Goal: Transaction & Acquisition: Book appointment/travel/reservation

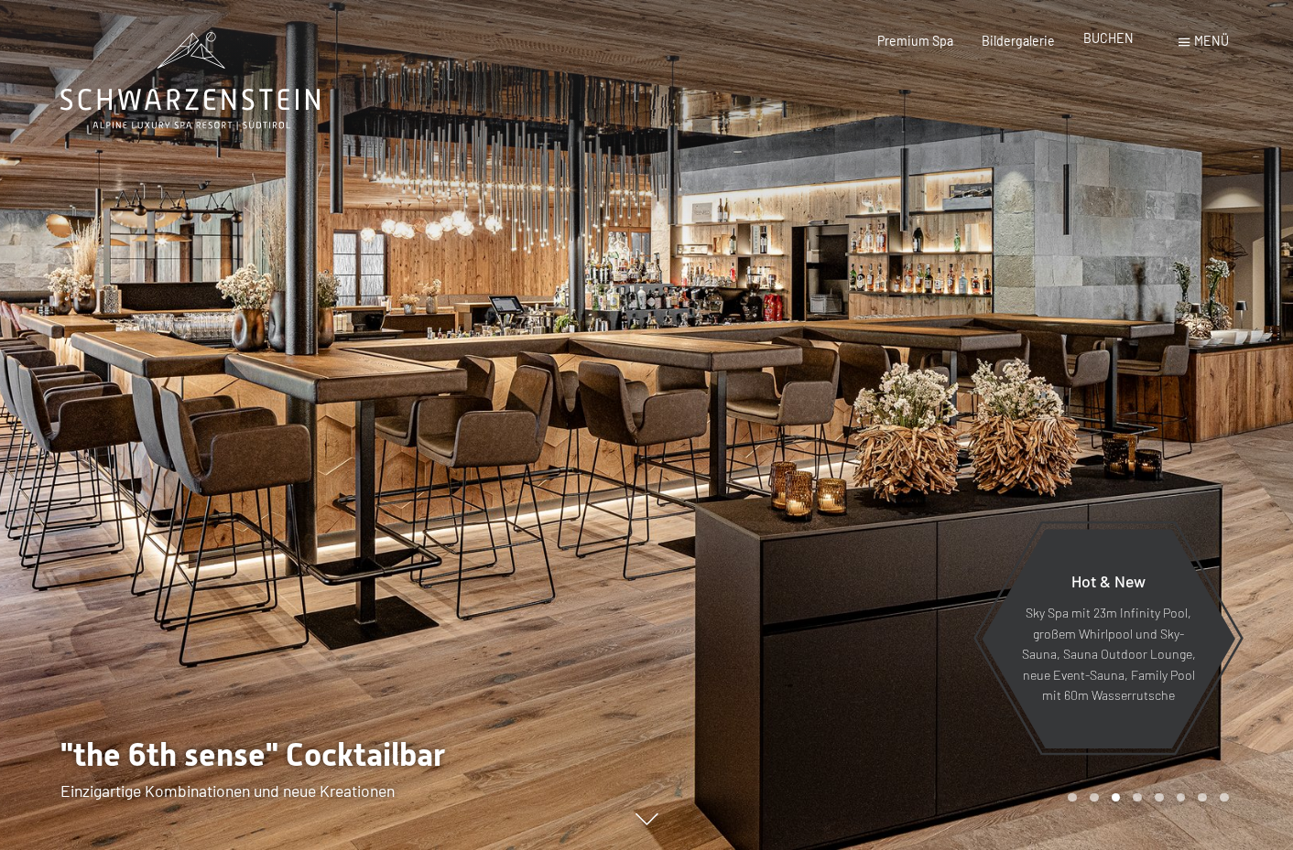
click at [1096, 49] on div "Premium Spa Bildergalerie BUCHEN" at bounding box center [990, 41] width 341 height 18
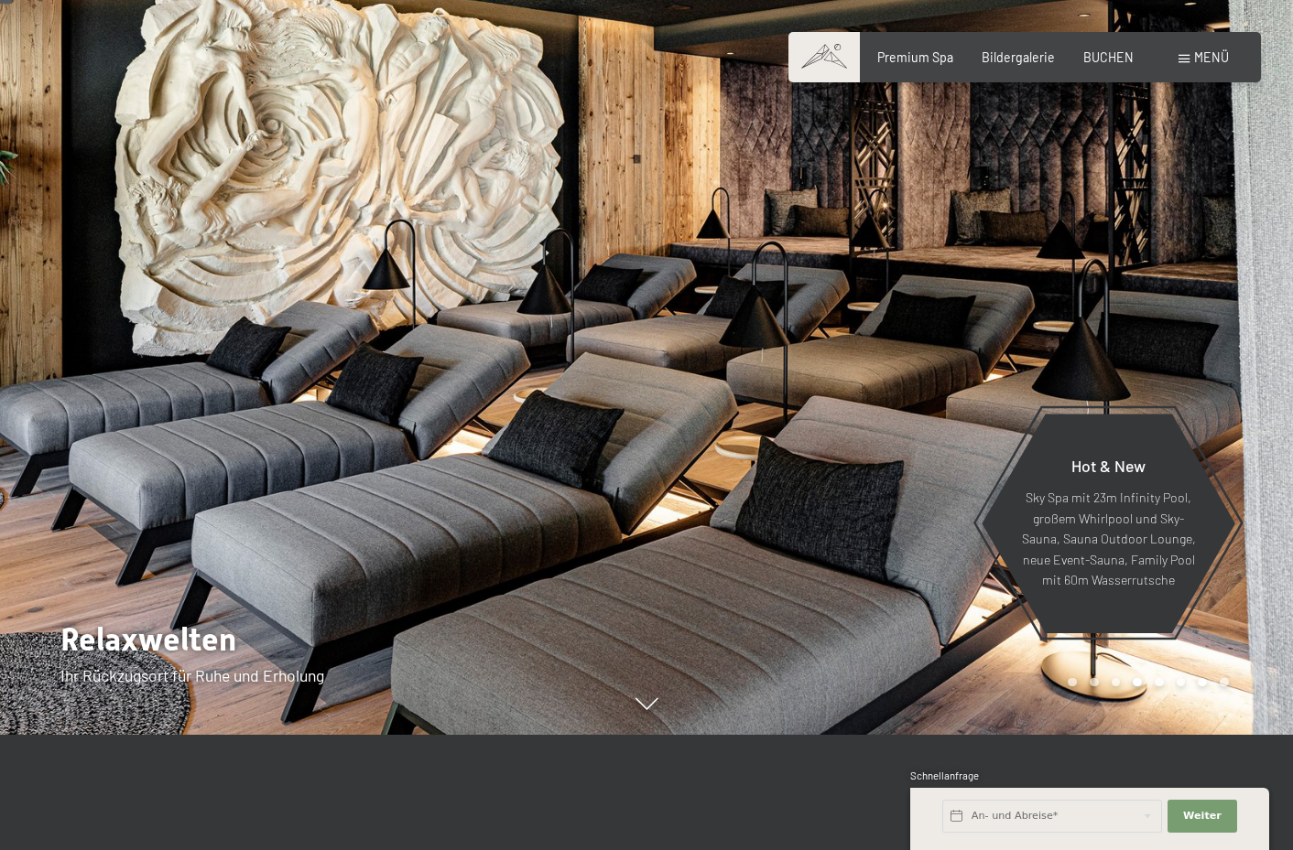
scroll to position [123, 0]
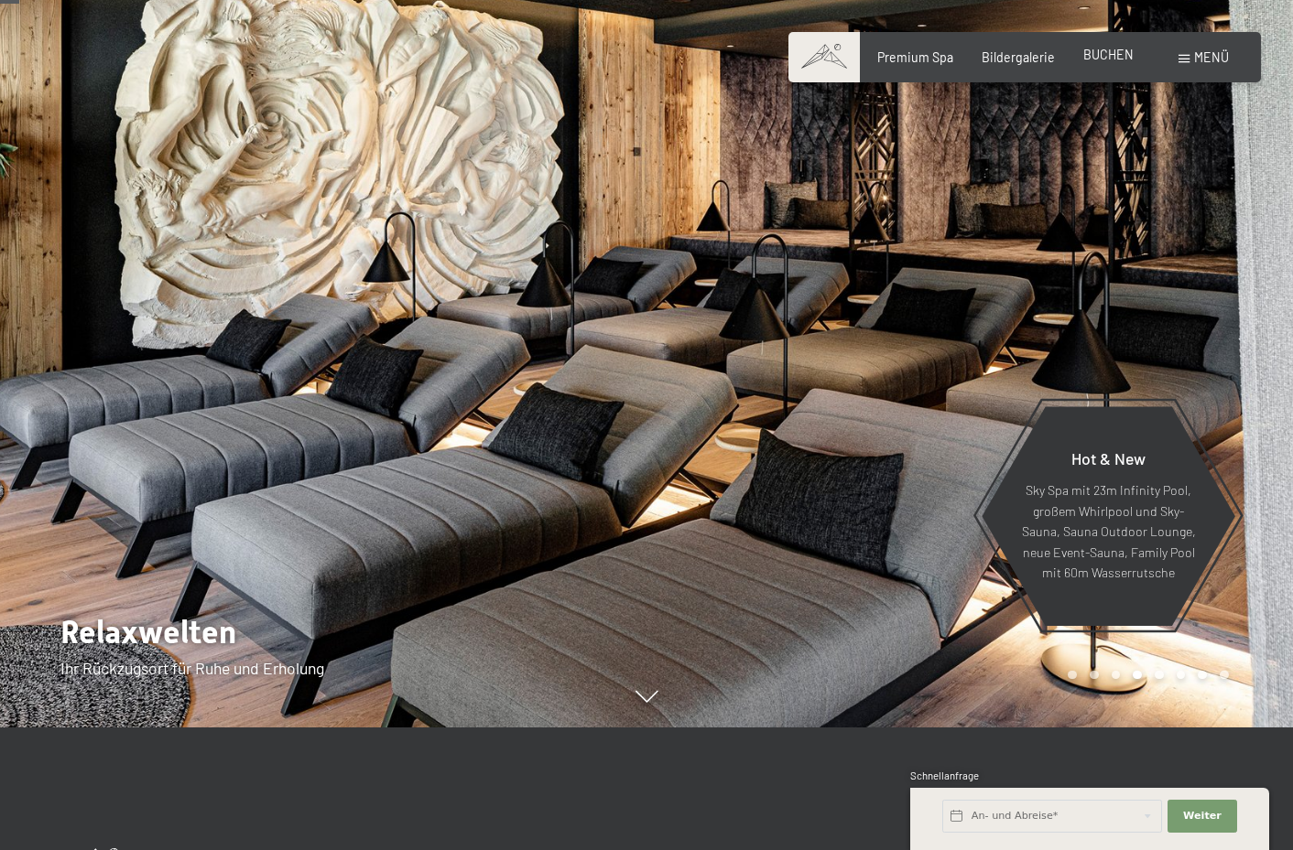
click at [1112, 60] on span "BUCHEN" at bounding box center [1108, 55] width 50 height 16
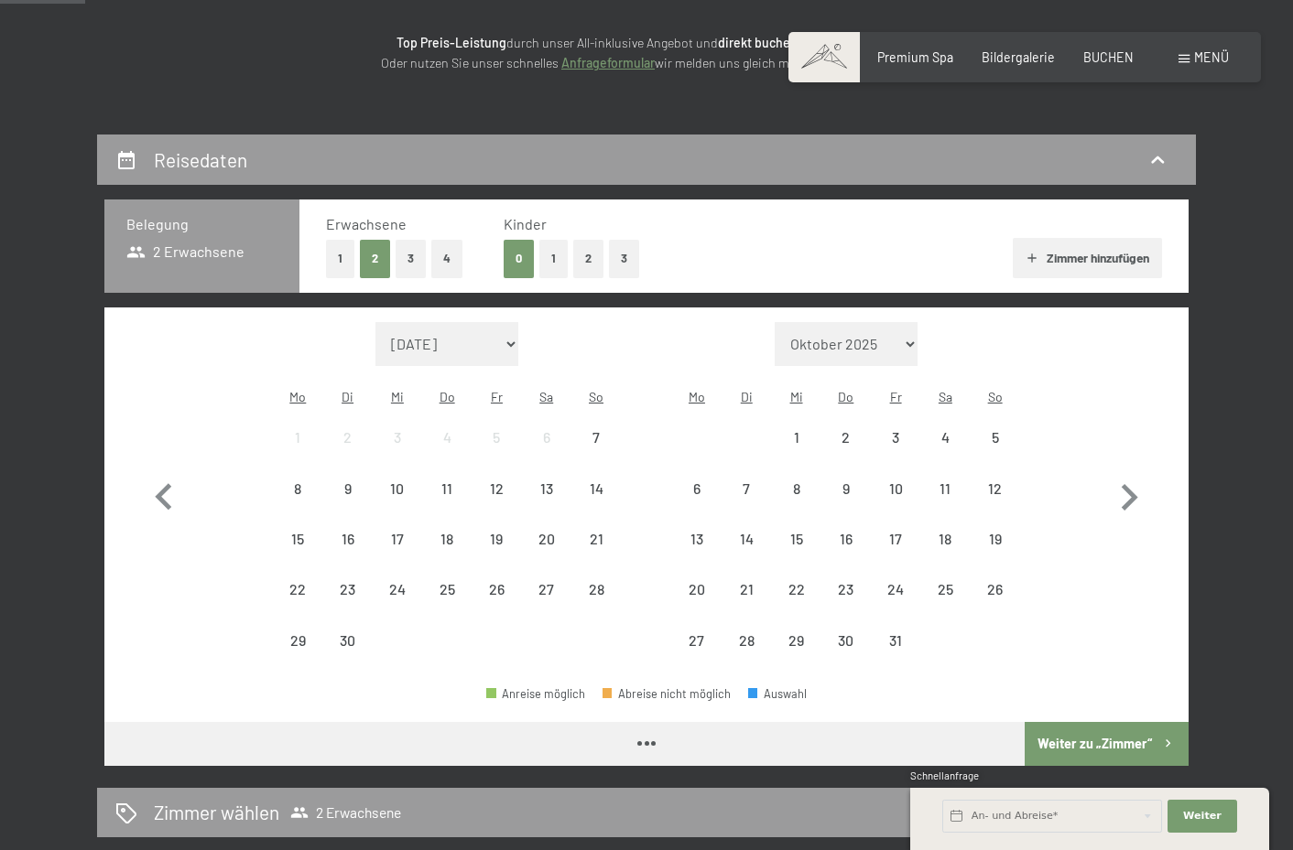
scroll to position [302, 0]
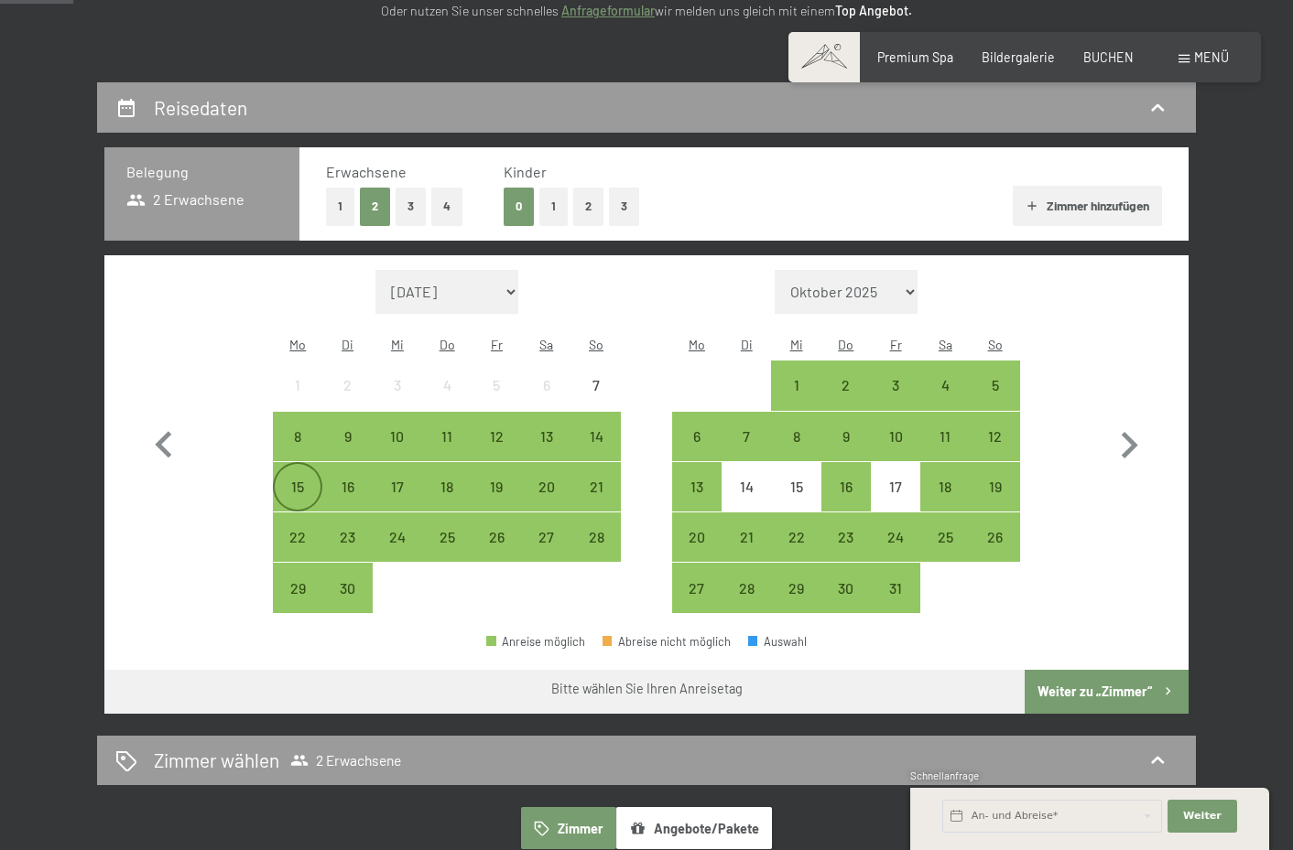
click at [291, 480] on div "15" at bounding box center [298, 503] width 46 height 46
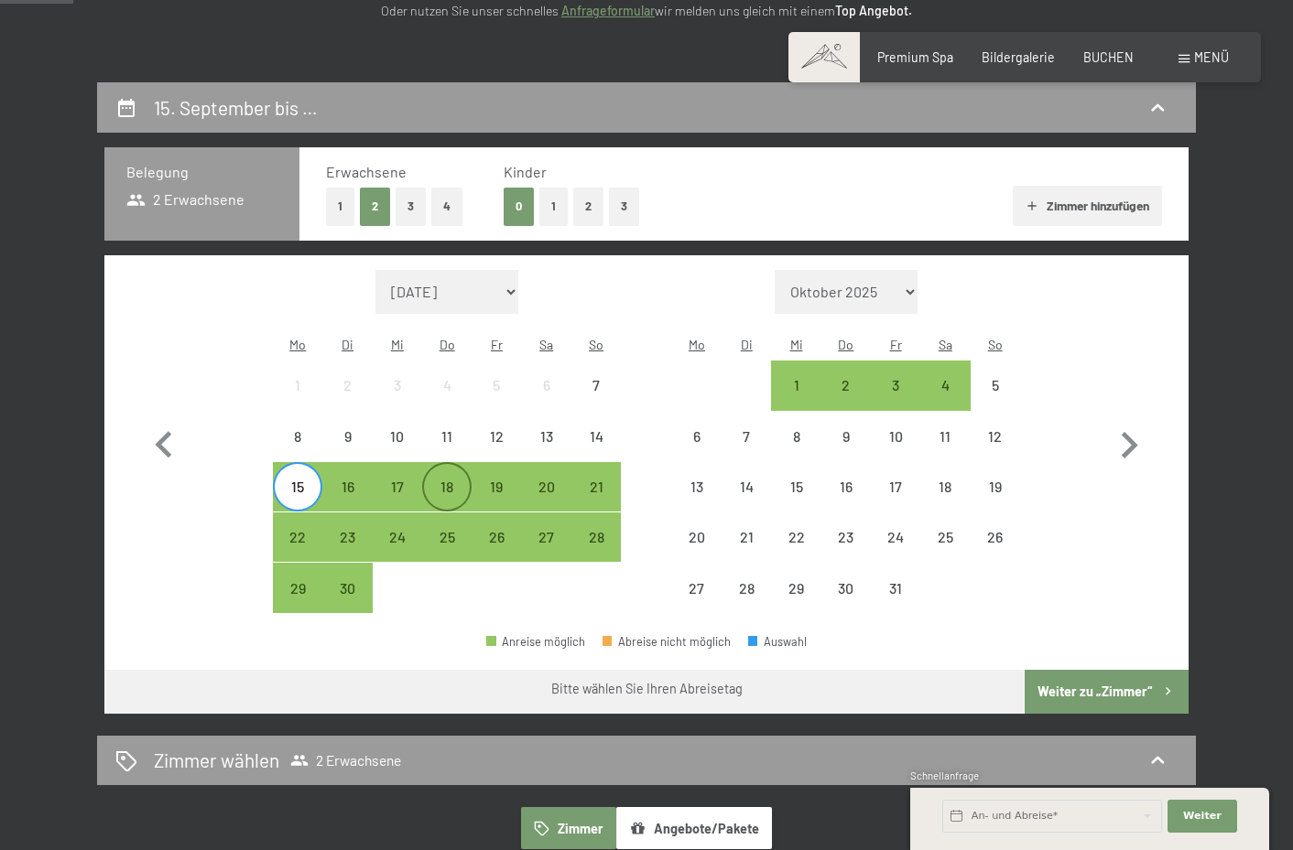
click at [456, 480] on div "18" at bounding box center [447, 503] width 46 height 46
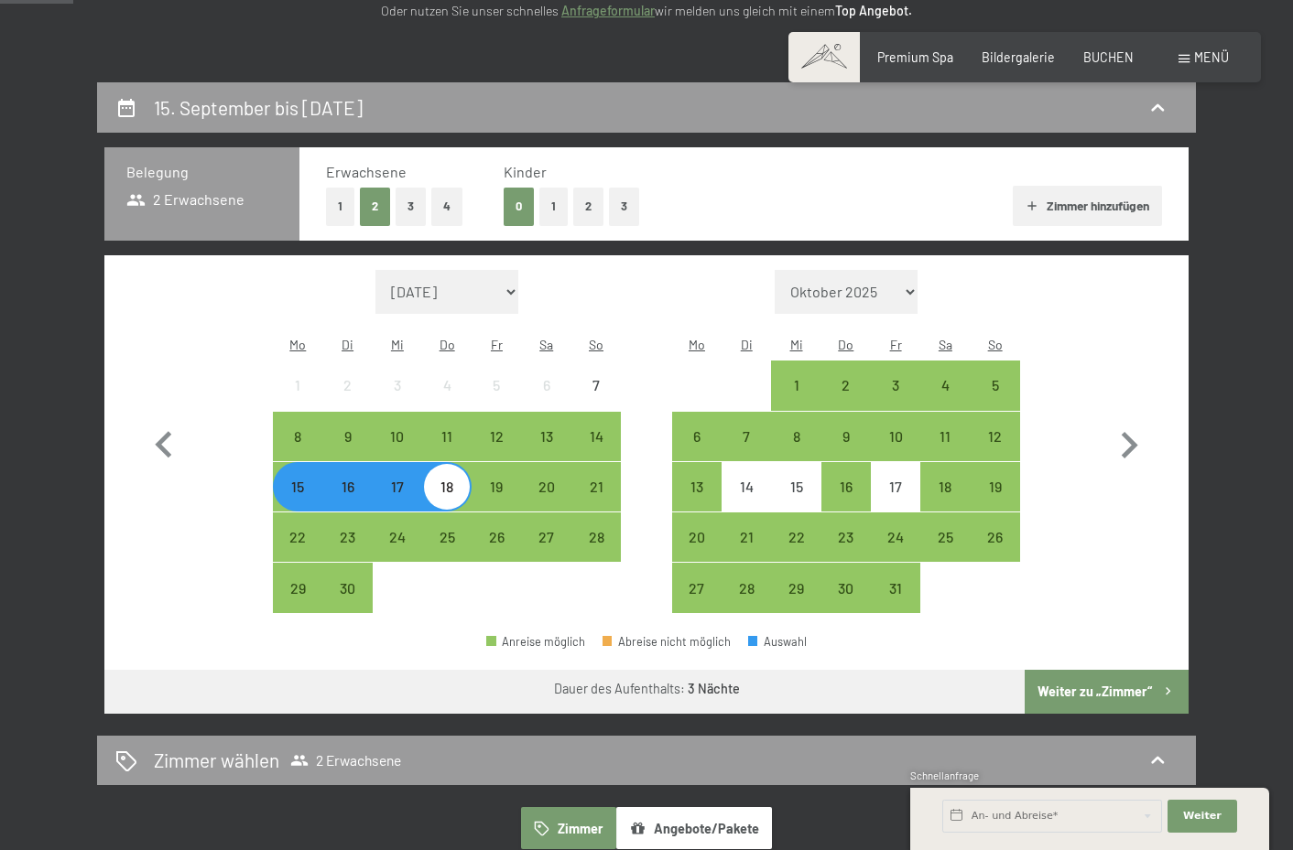
click at [1085, 670] on button "Weiter zu „Zimmer“" at bounding box center [1106, 692] width 164 height 44
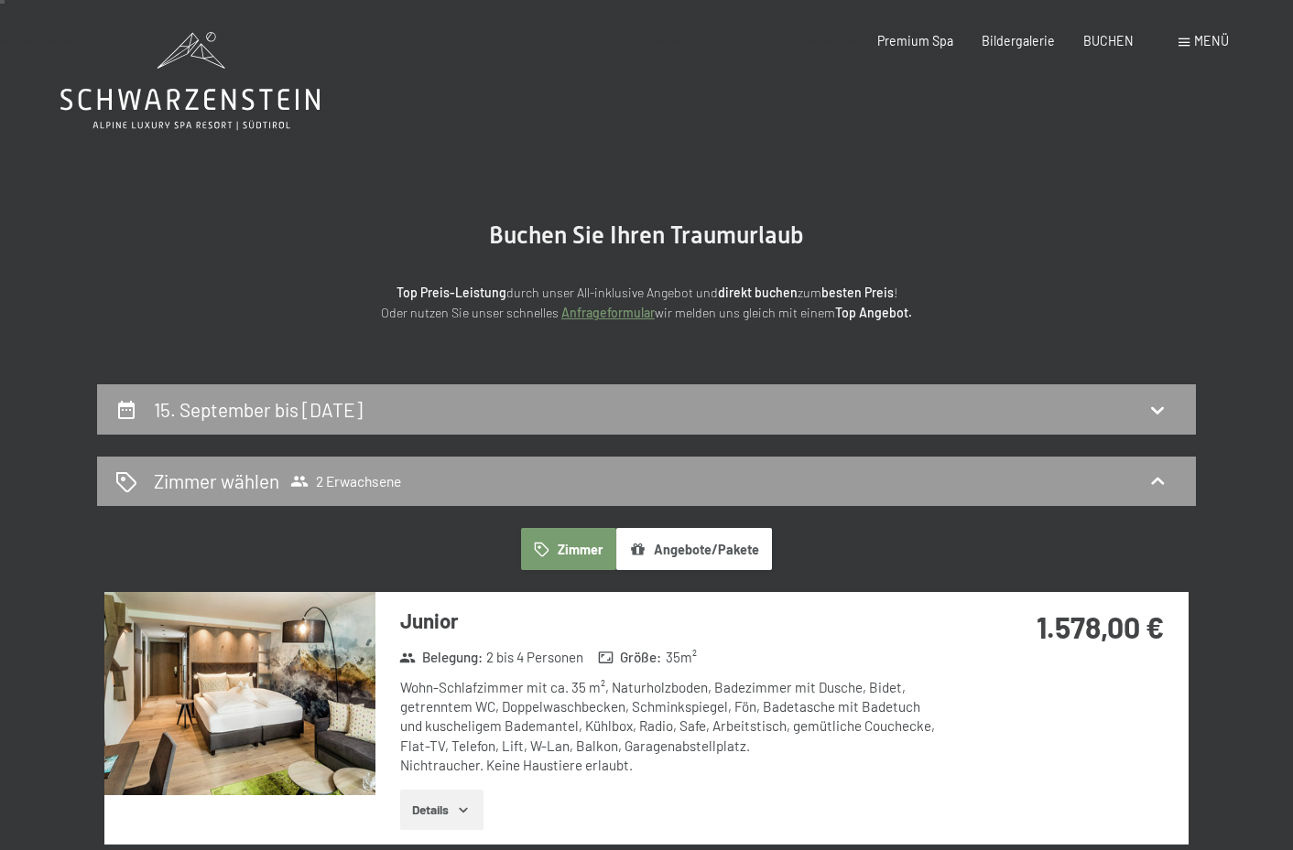
scroll to position [-1, 0]
click at [224, 736] on img at bounding box center [239, 693] width 271 height 203
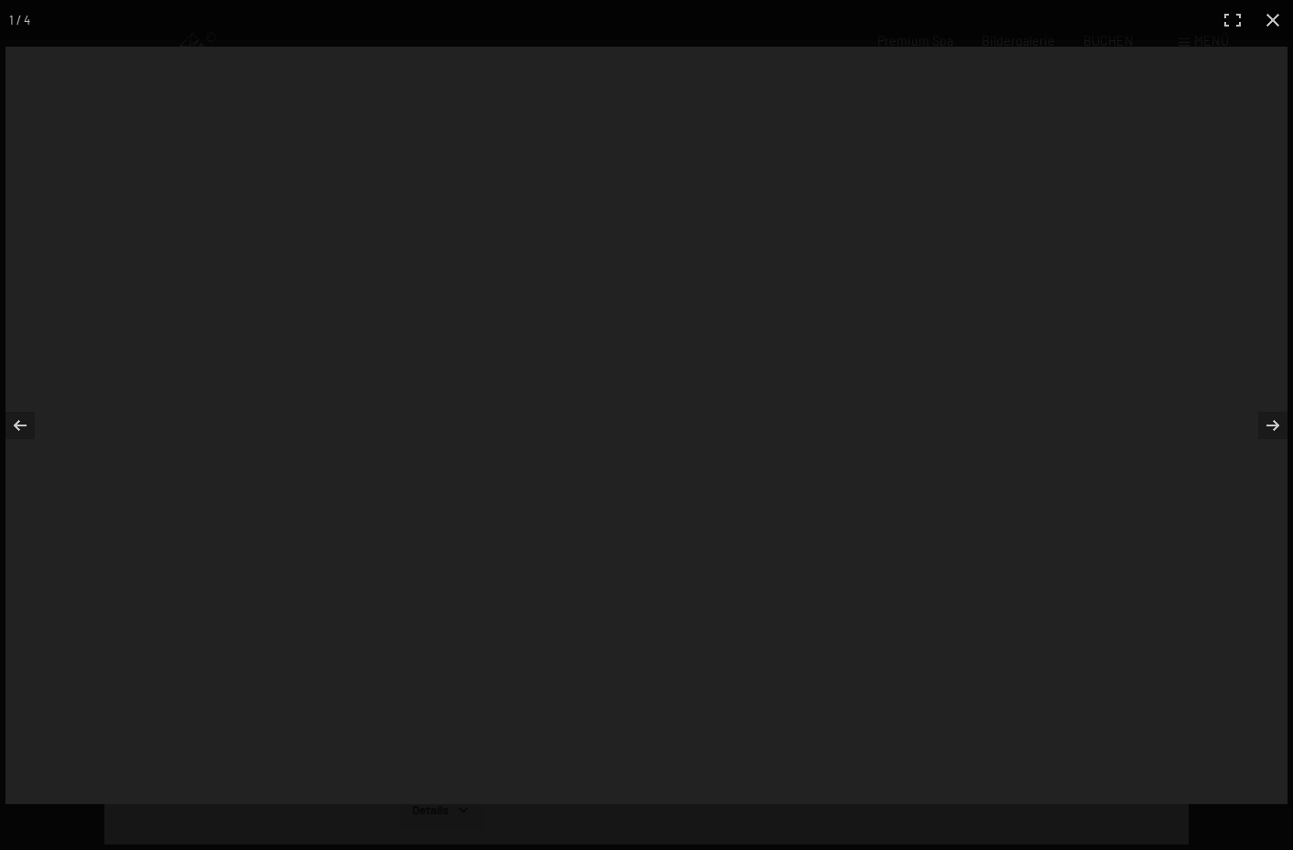
scroll to position [0, 0]
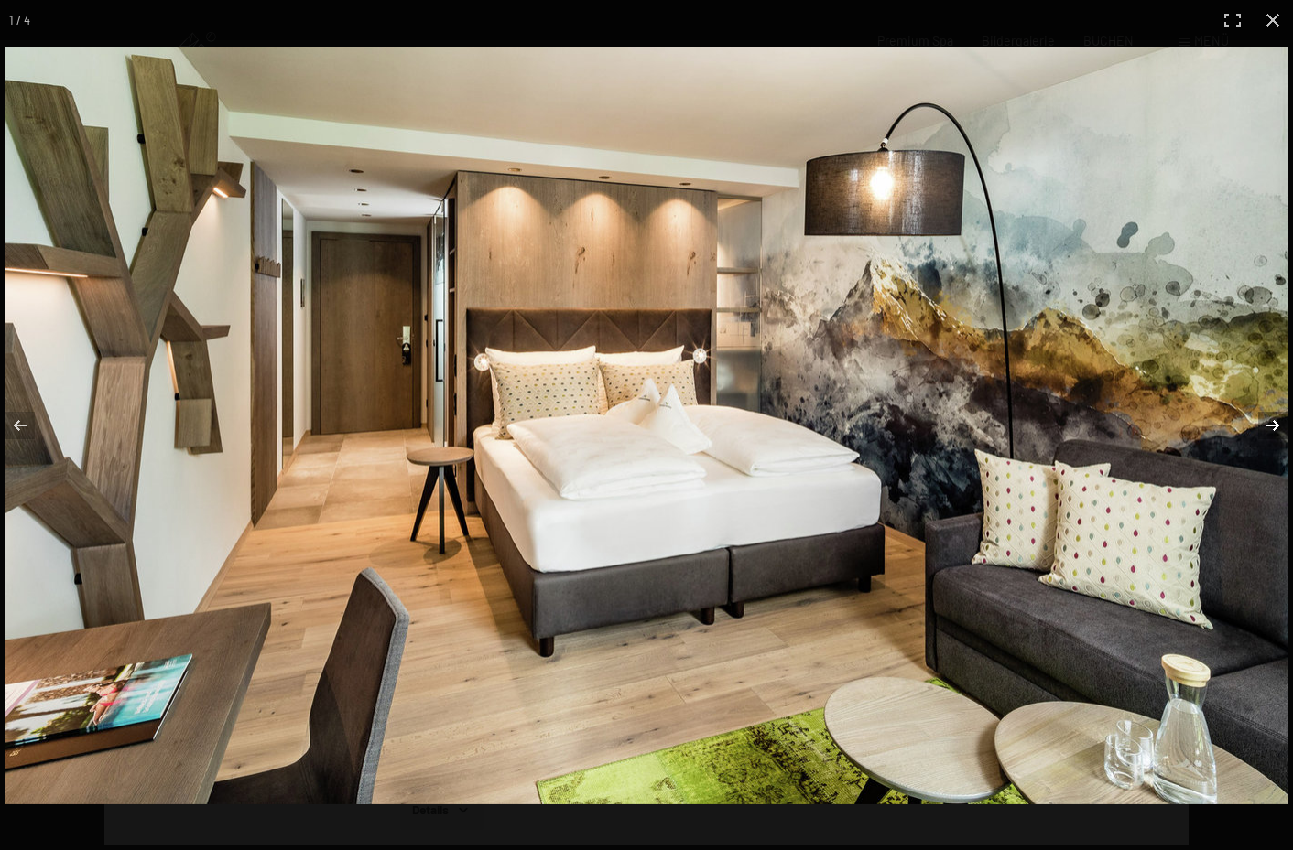
click at [1274, 422] on button "button" at bounding box center [1261, 426] width 64 height 92
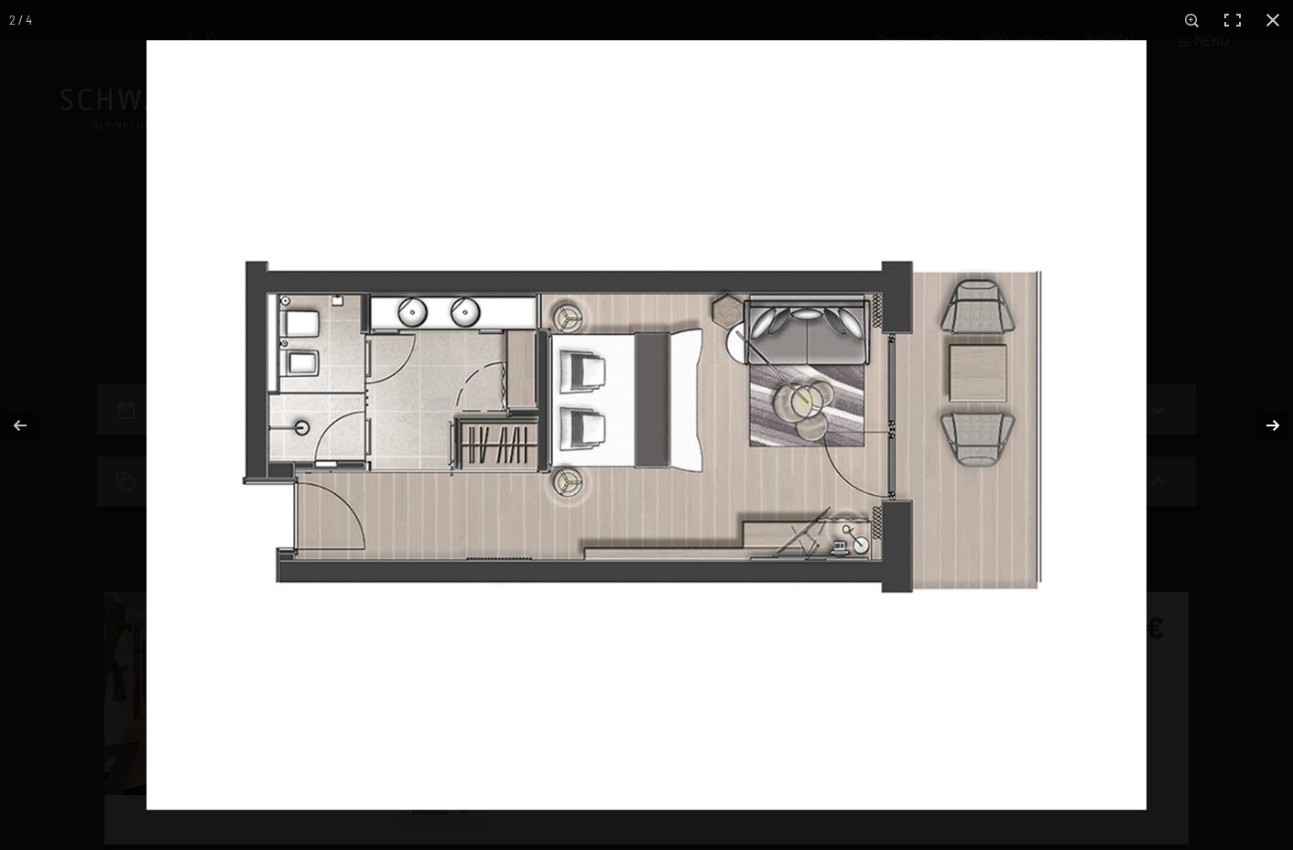
click at [1274, 422] on button "button" at bounding box center [1261, 426] width 64 height 92
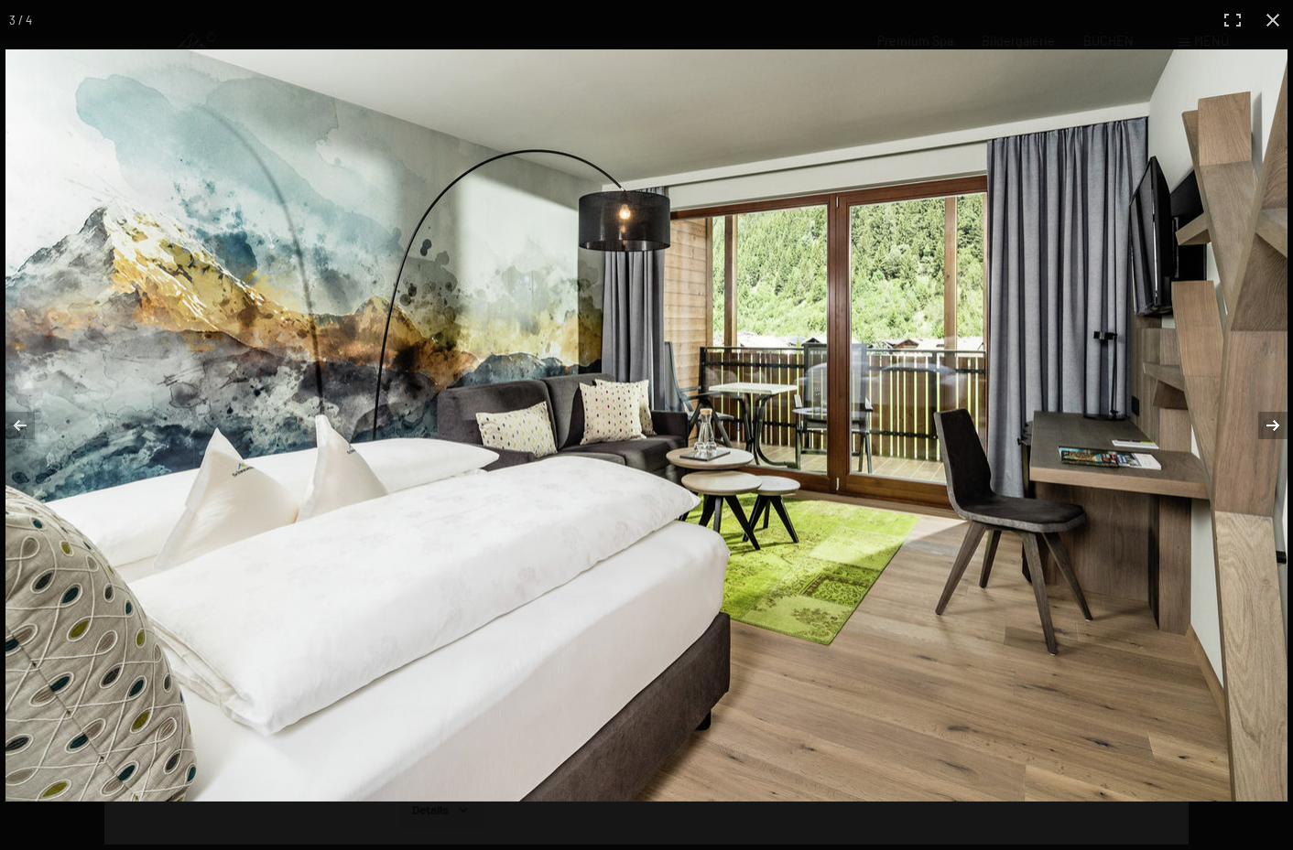
click at [1274, 422] on button "button" at bounding box center [1261, 426] width 64 height 92
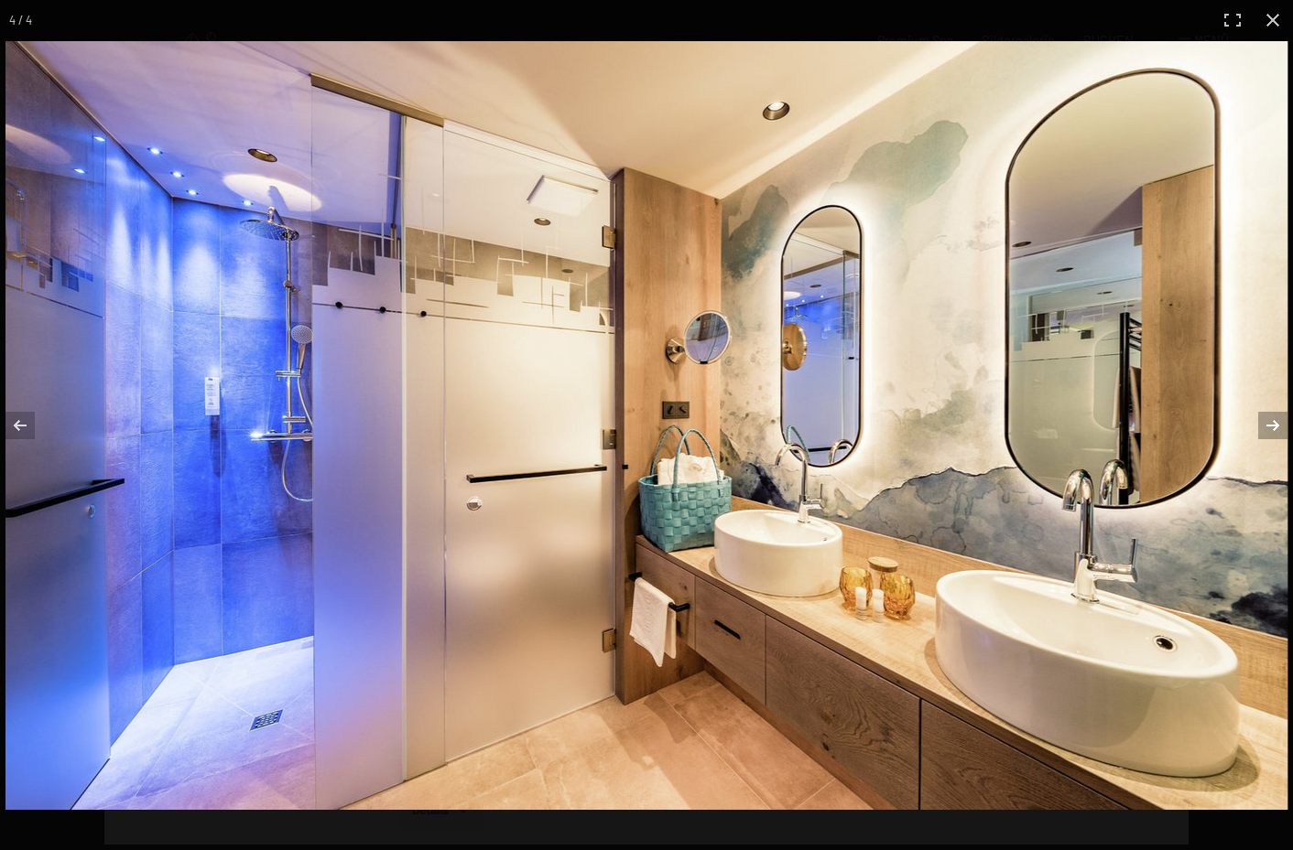
click at [1274, 422] on button "button" at bounding box center [1261, 426] width 64 height 92
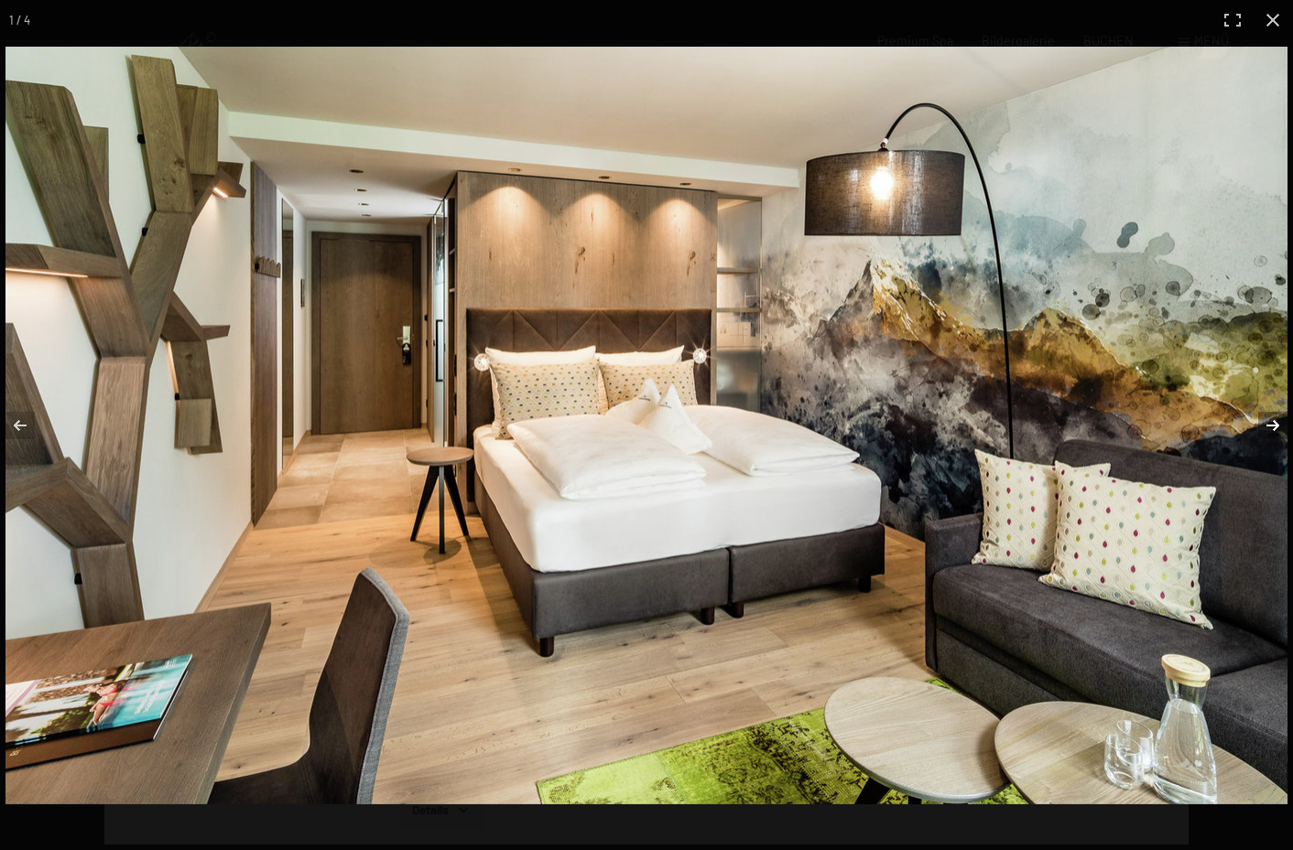
click at [1274, 422] on button "button" at bounding box center [1261, 426] width 64 height 92
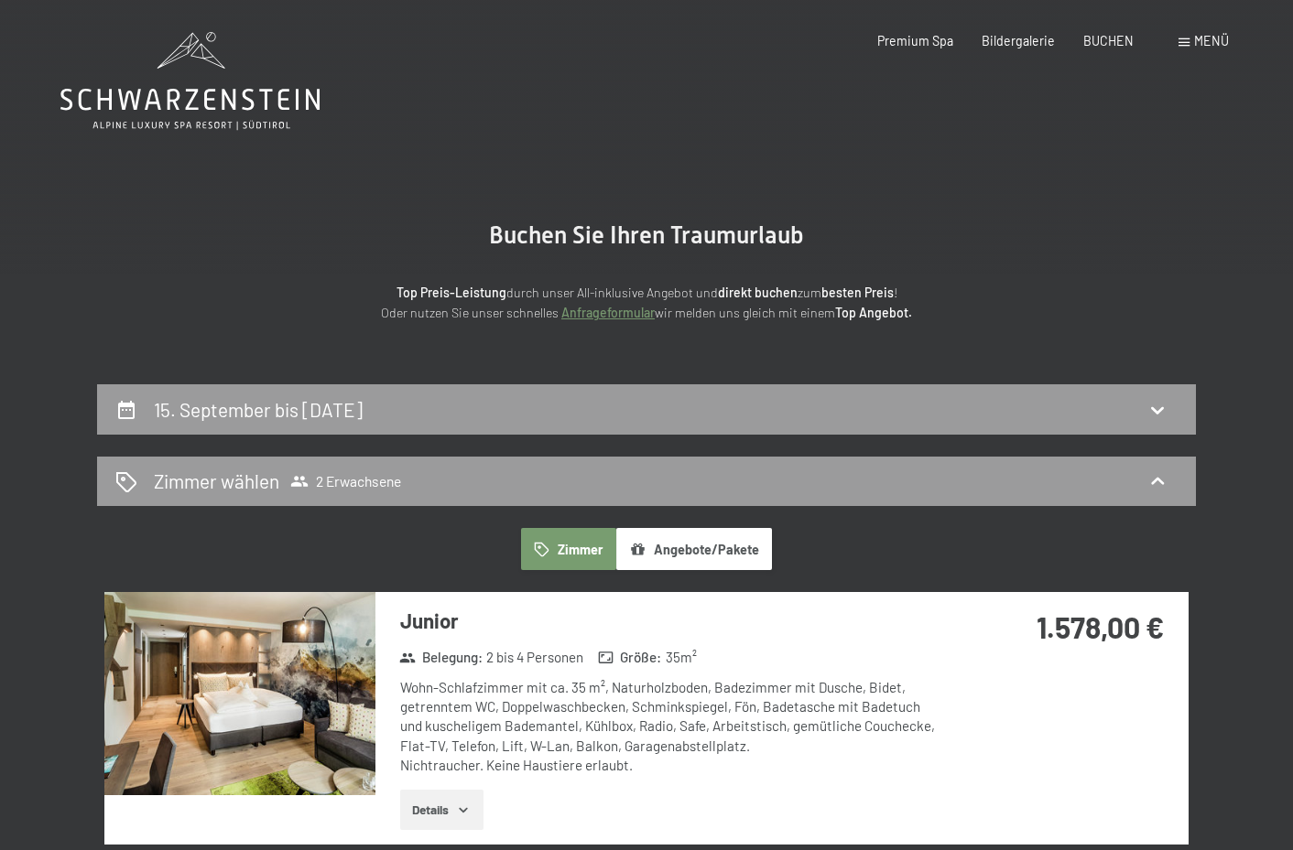
click at [0, 0] on button "button" at bounding box center [0, 0] width 0 height 0
